Goal: Use online tool/utility: Utilize a website feature to perform a specific function

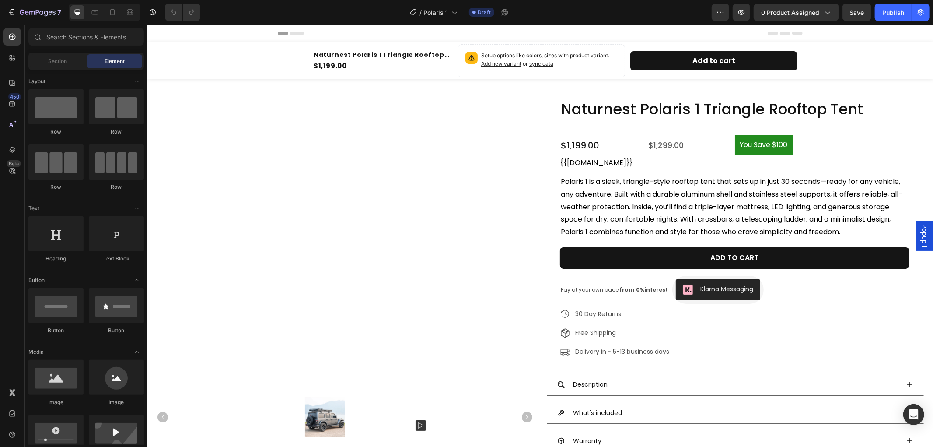
radio input "false"
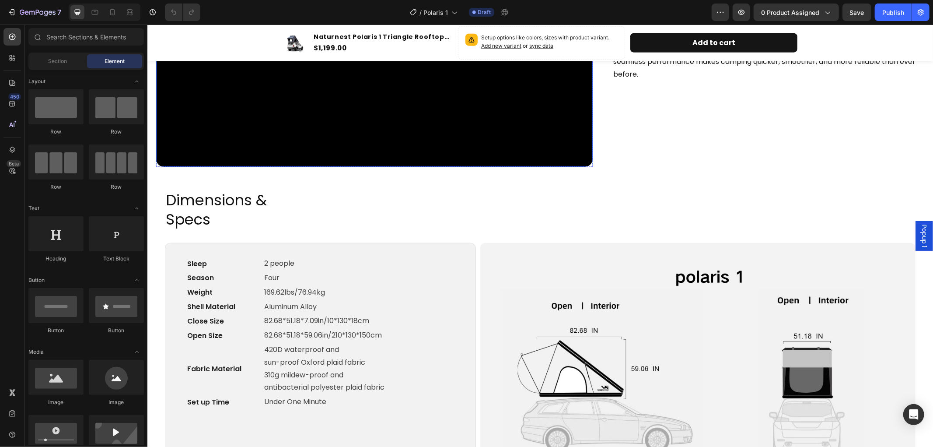
scroll to position [632, 0]
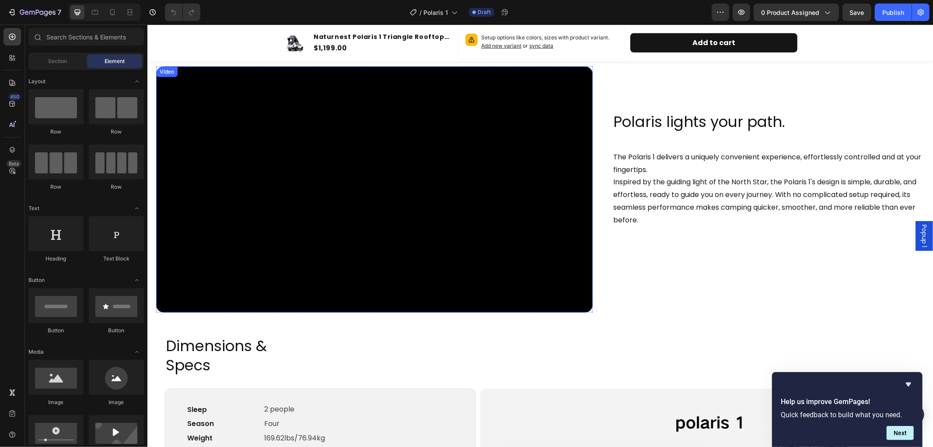
click at [167, 77] on div "Video" at bounding box center [166, 71] width 21 height 10
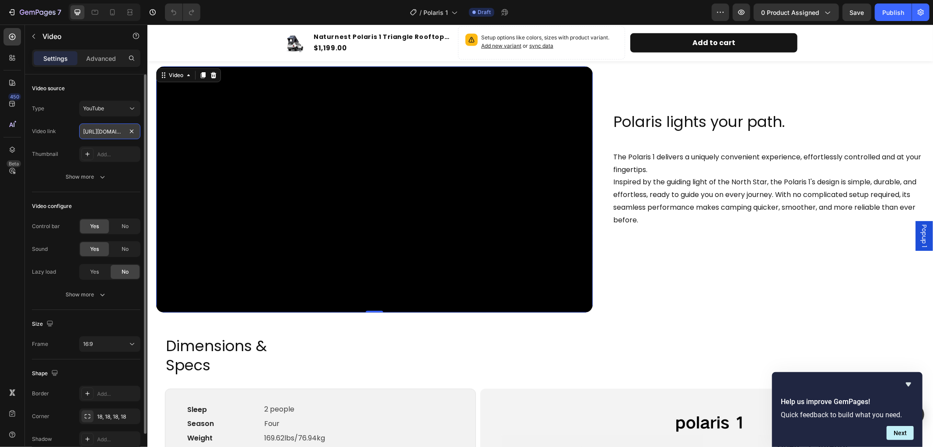
click at [100, 129] on input "[URL][DOMAIN_NAME]" at bounding box center [109, 131] width 61 height 16
click at [98, 132] on input "[URL][DOMAIN_NAME]" at bounding box center [109, 131] width 61 height 16
drag, startPoint x: 82, startPoint y: 129, endPoint x: 126, endPoint y: 129, distance: 43.3
click at [126, 129] on input "[URL][DOMAIN_NAME]" at bounding box center [109, 131] width 61 height 16
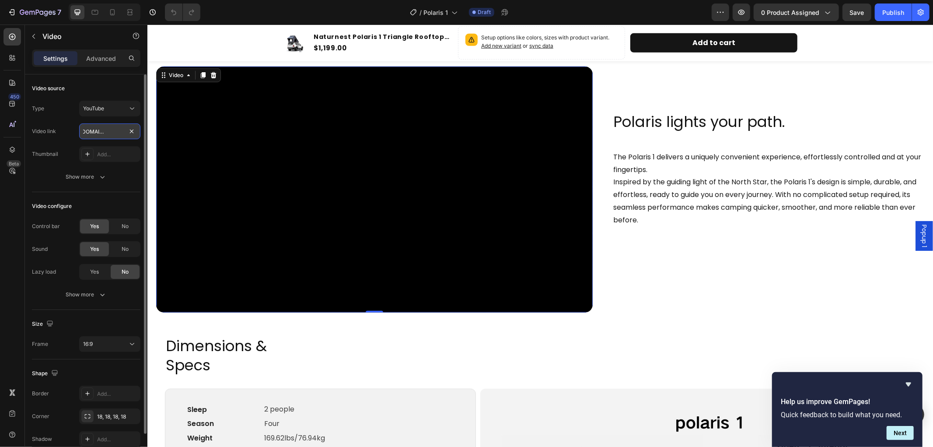
paste input "f9f2p4xESWk&t=1115"
type input "[URL][DOMAIN_NAME]"
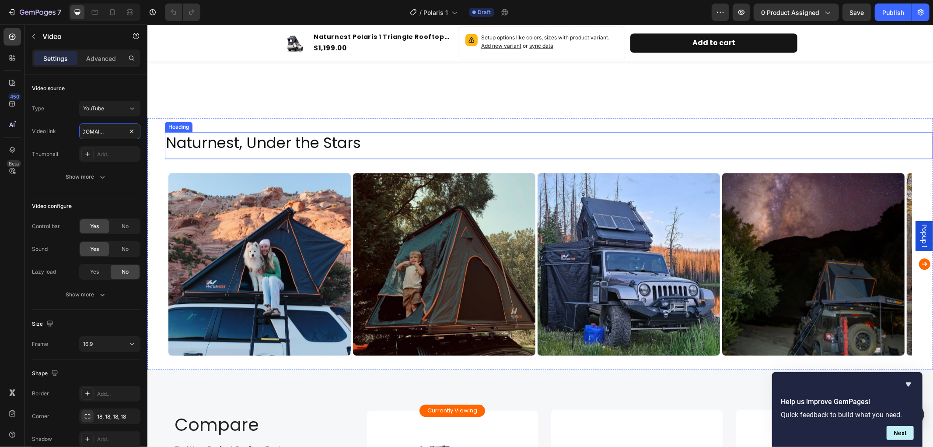
scroll to position [1701, 0]
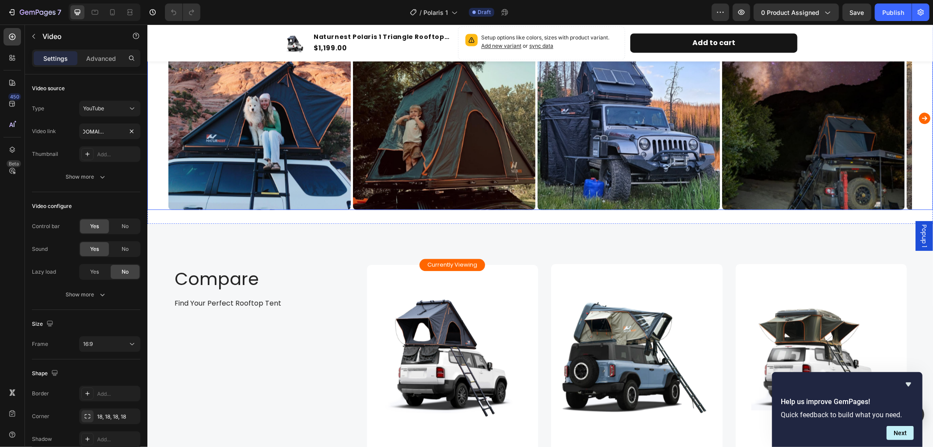
click at [919, 117] on icon "Carousel Next Arrow" at bounding box center [924, 117] width 11 height 11
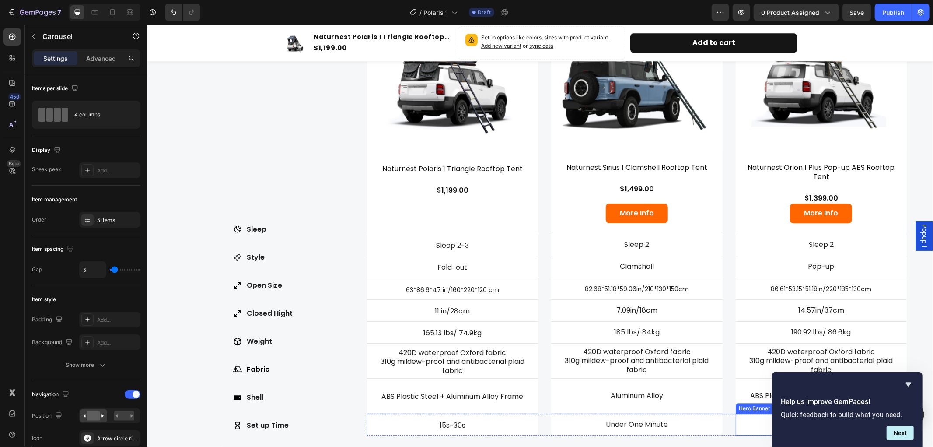
scroll to position [1935, 0]
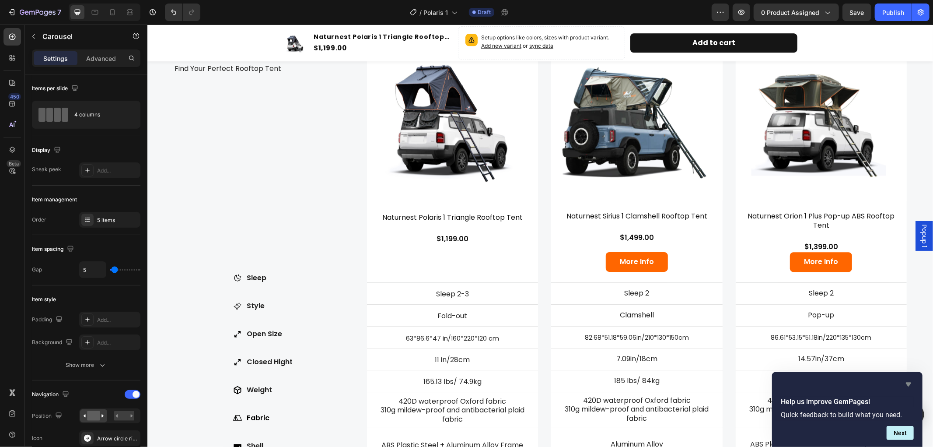
click at [906, 383] on icon "Hide survey" at bounding box center [908, 384] width 10 height 10
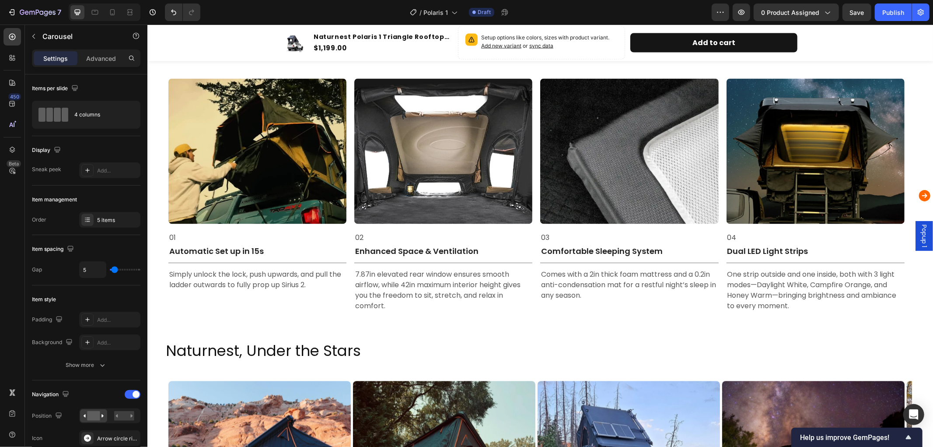
scroll to position [1298, 0]
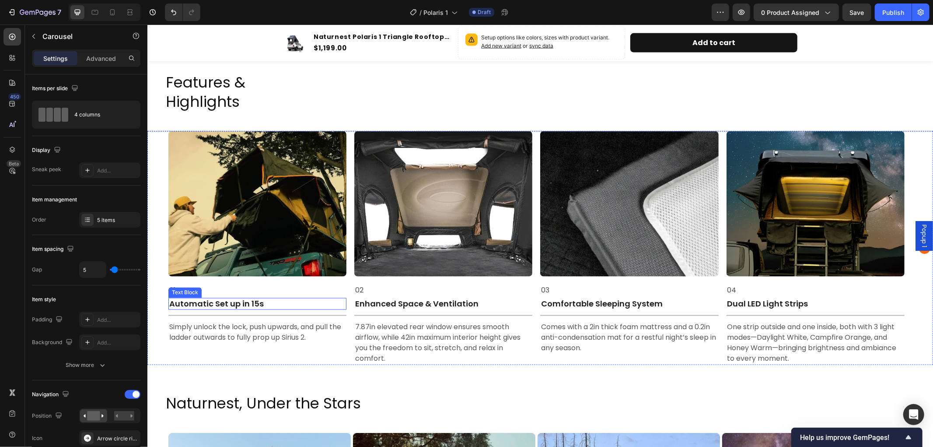
click at [274, 304] on p "Automatic Set up in 15s" at bounding box center [257, 303] width 176 height 10
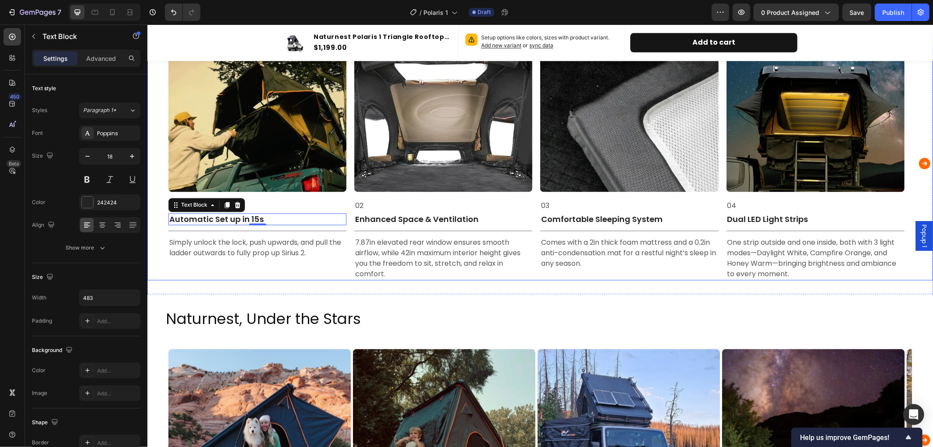
scroll to position [1396, 0]
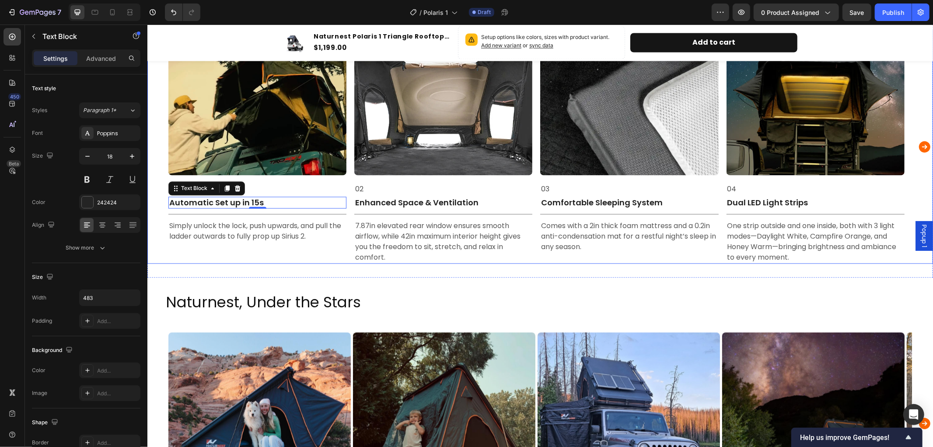
click at [919, 150] on icon "Carousel Next Arrow" at bounding box center [924, 146] width 11 height 11
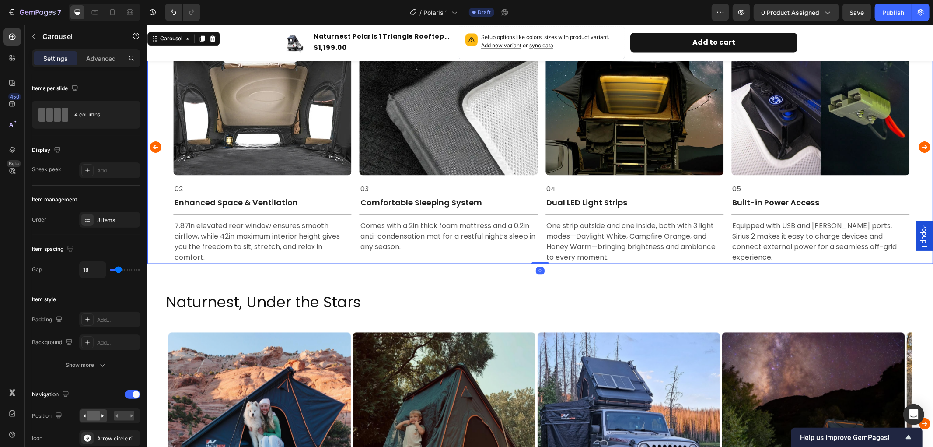
click at [919, 150] on icon "Carousel Next Arrow" at bounding box center [924, 146] width 11 height 11
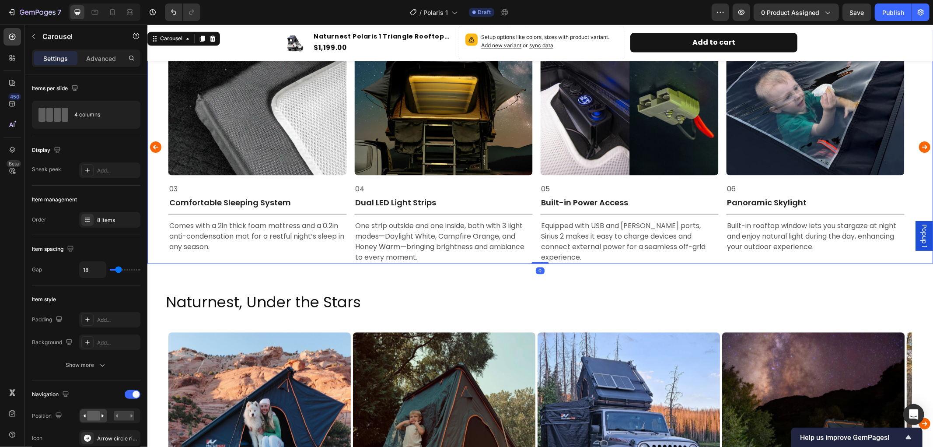
click at [919, 150] on icon "Carousel Next Arrow" at bounding box center [924, 146] width 11 height 11
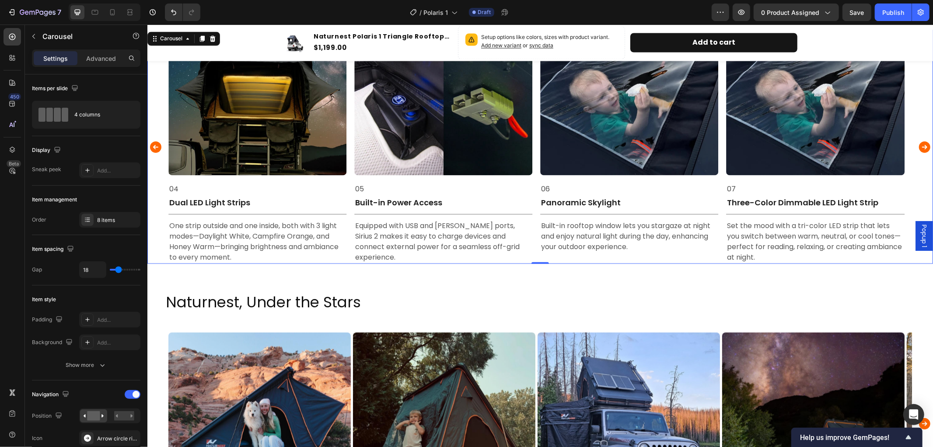
click at [919, 150] on icon "Carousel Next Arrow" at bounding box center [924, 146] width 11 height 11
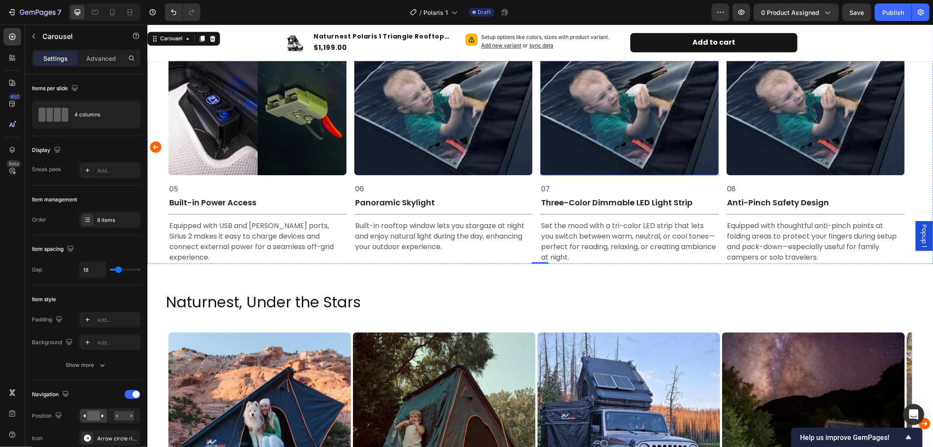
click at [628, 131] on img at bounding box center [629, 102] width 178 height 145
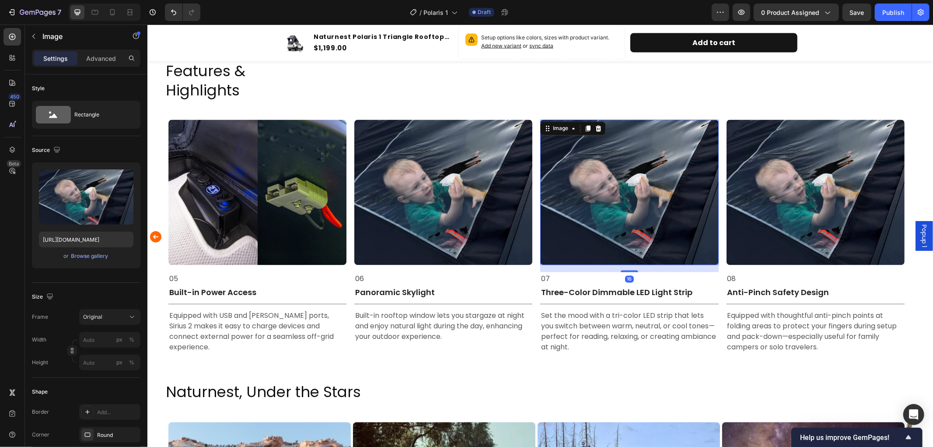
scroll to position [1298, 0]
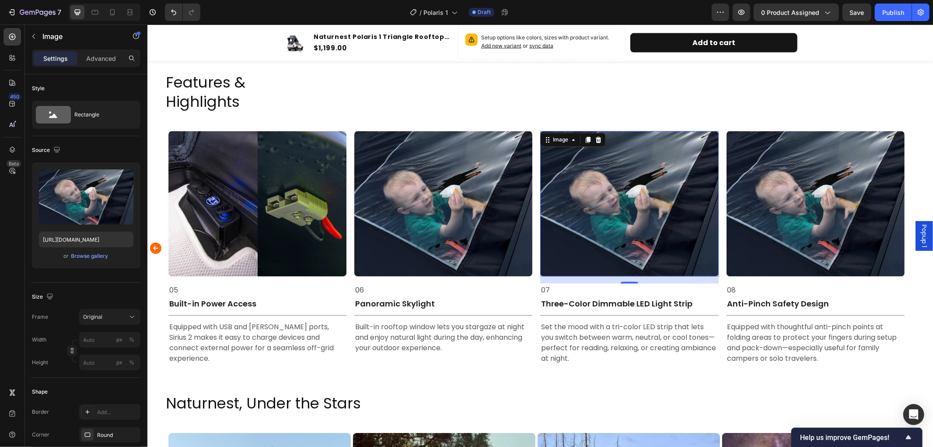
click at [632, 217] on img at bounding box center [629, 203] width 178 height 145
click at [626, 236] on img at bounding box center [629, 203] width 178 height 145
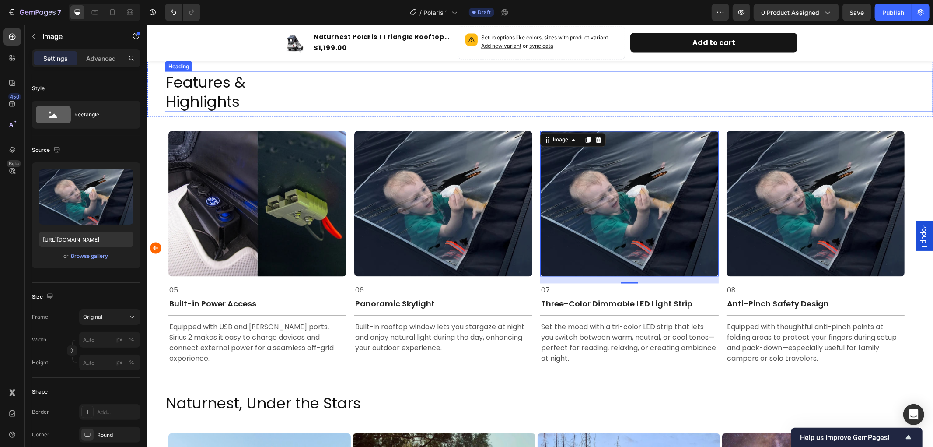
click at [496, 86] on h2 "Features & Highlights" at bounding box center [548, 91] width 768 height 40
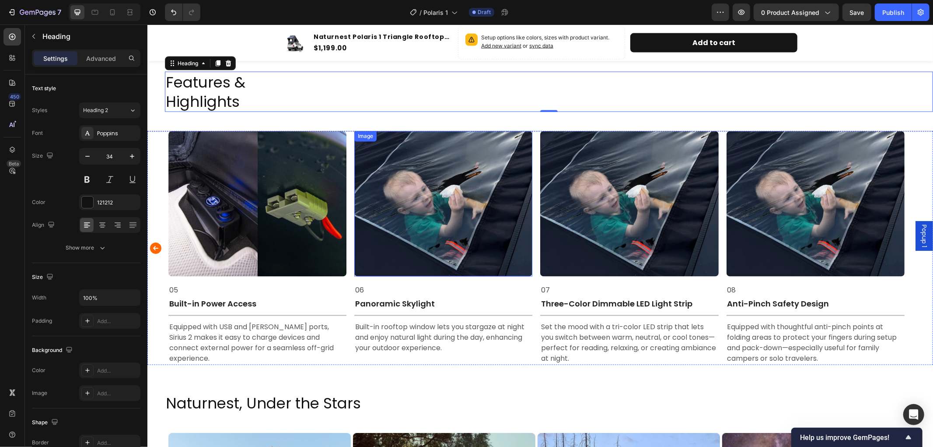
click at [460, 214] on img at bounding box center [443, 203] width 178 height 145
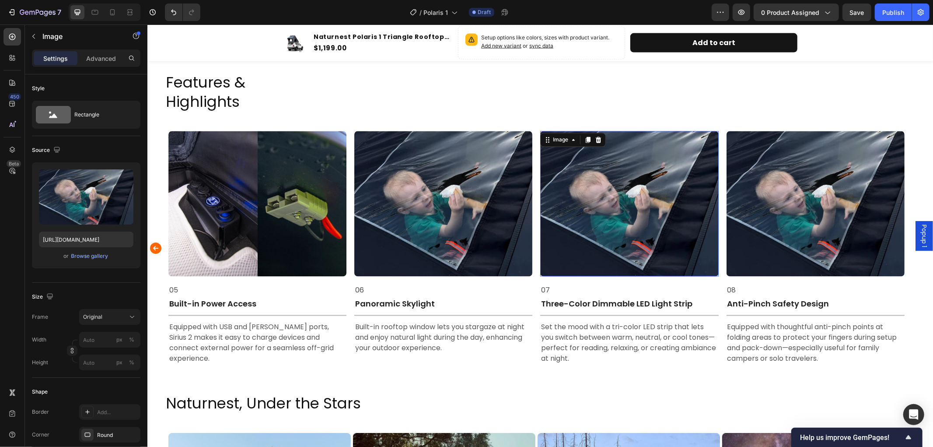
click at [614, 206] on img at bounding box center [629, 203] width 178 height 145
click at [465, 195] on img at bounding box center [443, 203] width 178 height 145
click at [591, 187] on img at bounding box center [629, 203] width 178 height 145
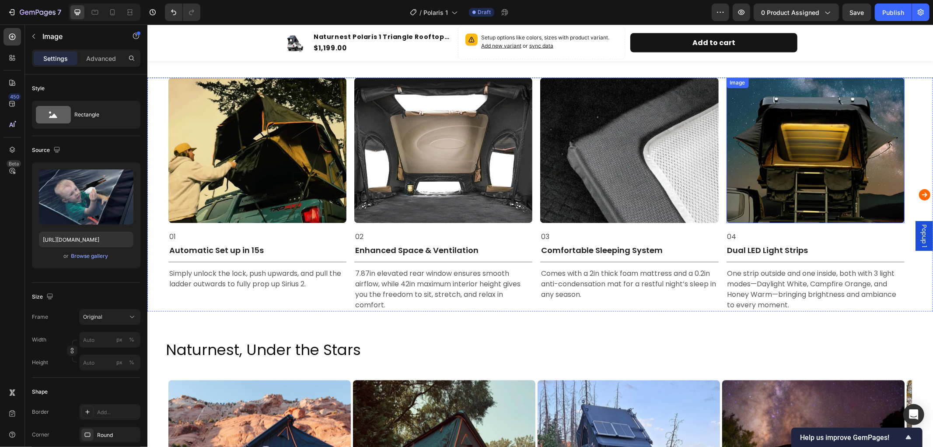
scroll to position [1202, 0]
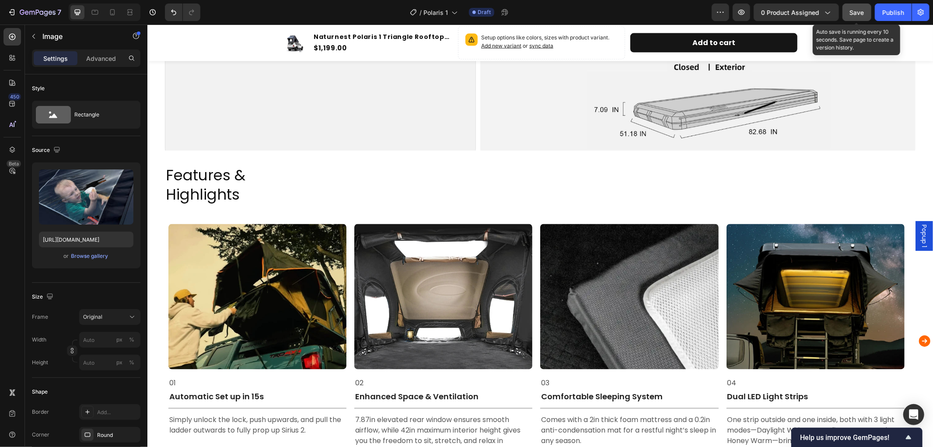
click at [856, 10] on span "Save" at bounding box center [857, 12] width 14 height 7
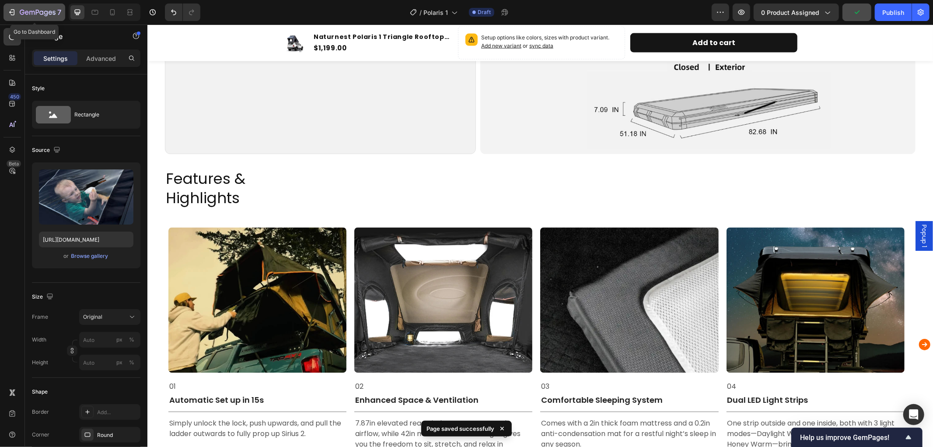
click at [42, 10] on icon "button" at bounding box center [38, 12] width 36 height 7
